Goal: Task Accomplishment & Management: Manage account settings

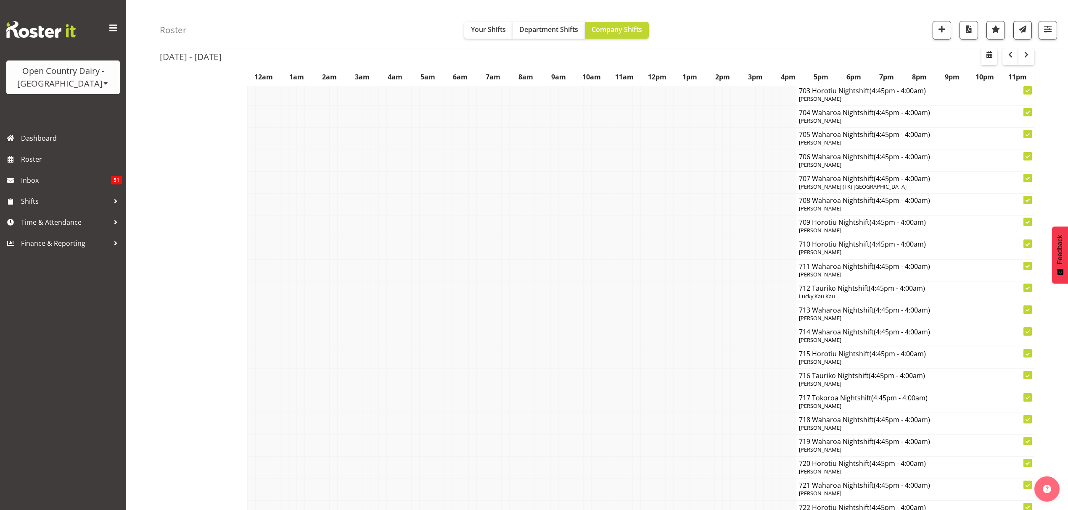
scroll to position [5382, 0]
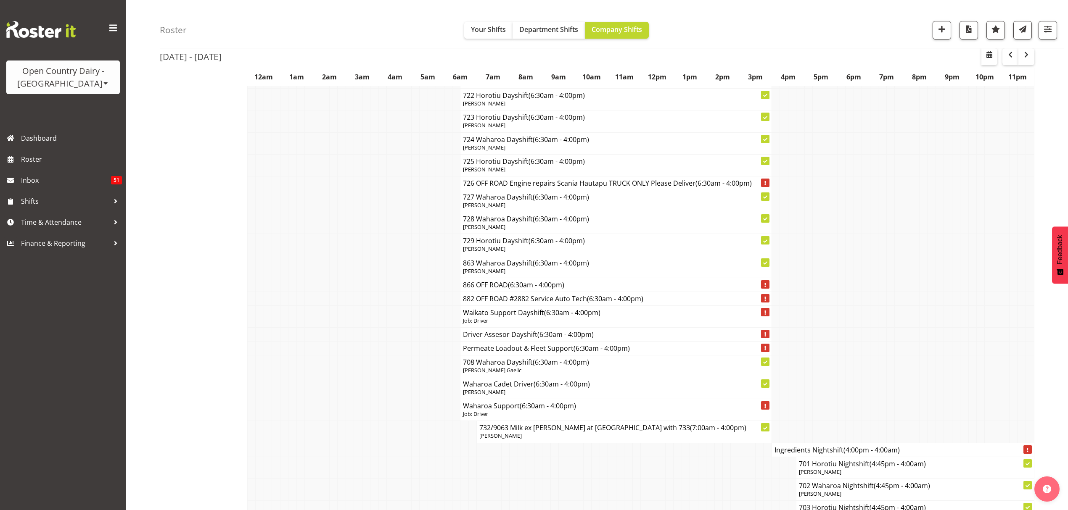
scroll to position [5158, 0]
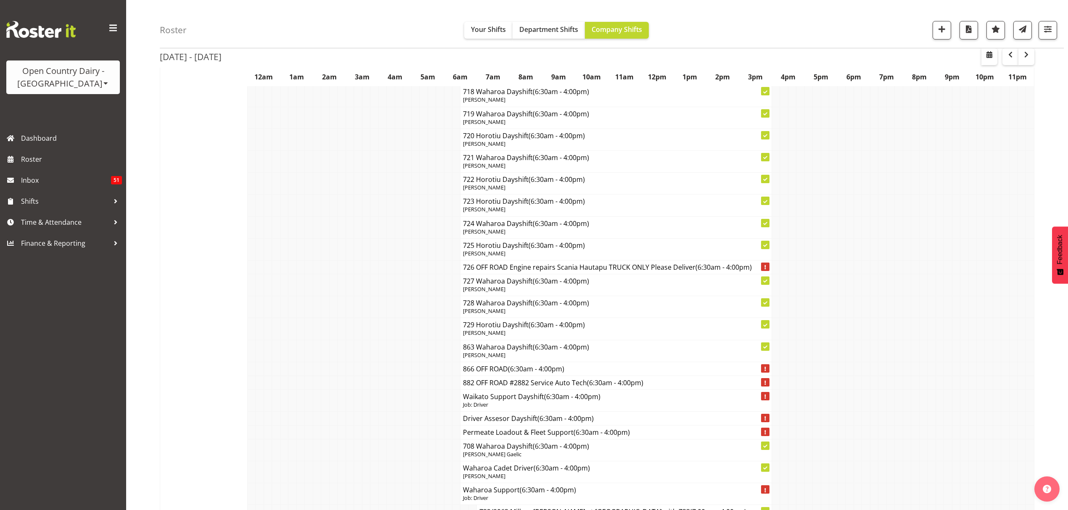
scroll to position [5102, 0]
